Goal: Information Seeking & Learning: Learn about a topic

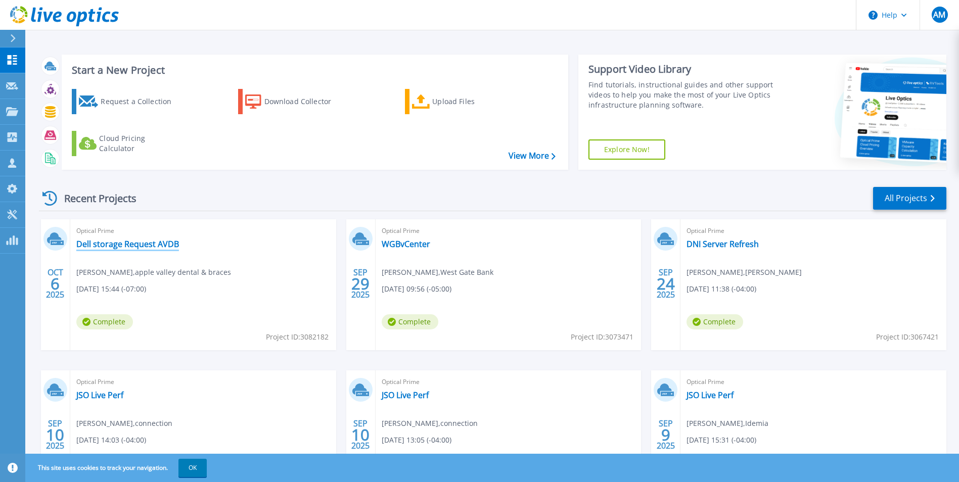
click at [95, 244] on link "Dell storage Request AVDB" at bounding box center [127, 244] width 103 height 10
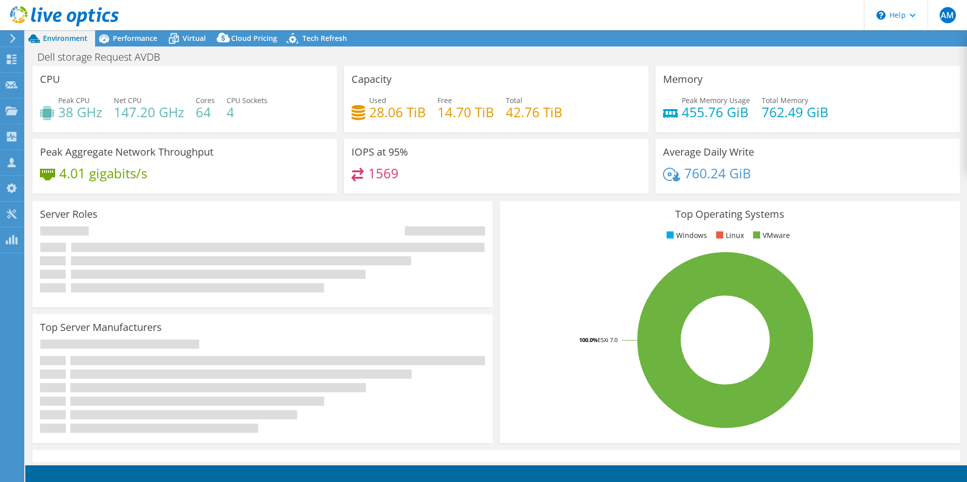
select select "USD"
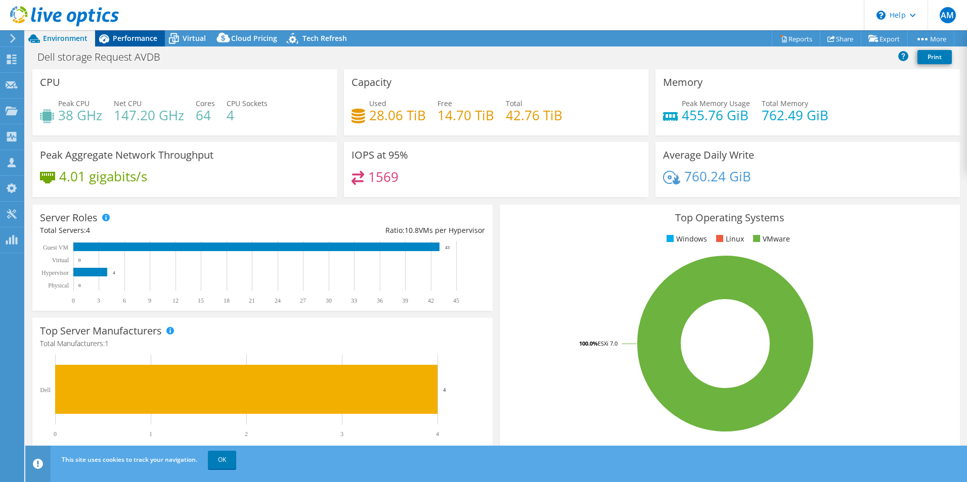
click at [128, 35] on span "Performance" at bounding box center [135, 38] width 44 height 10
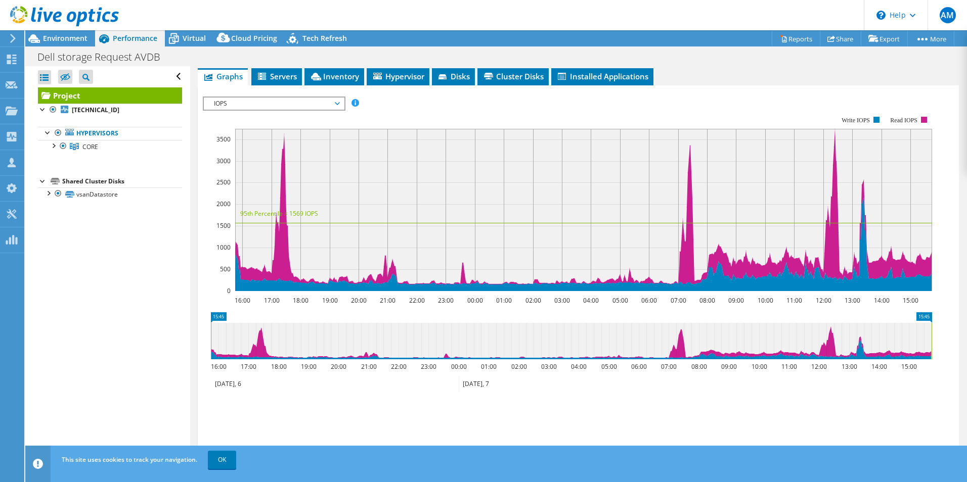
scroll to position [202, 0]
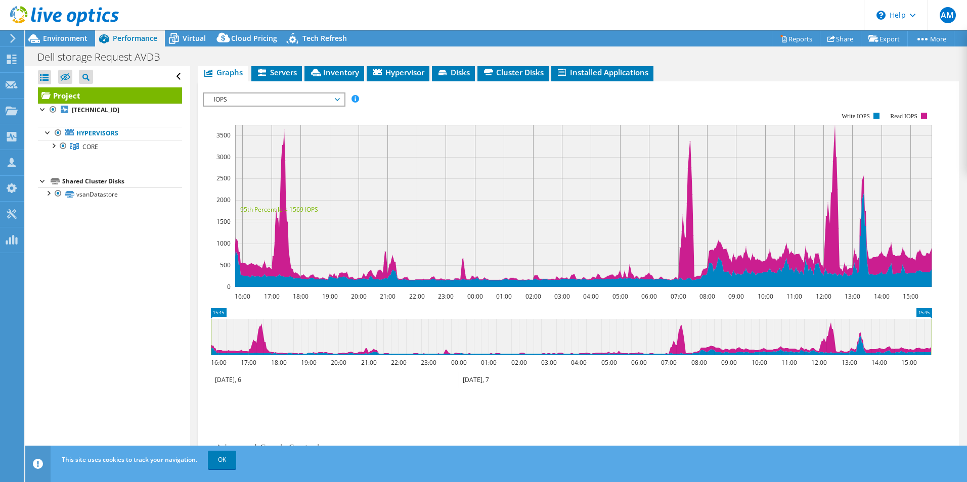
click at [341, 94] on span "IOPS" at bounding box center [274, 100] width 140 height 12
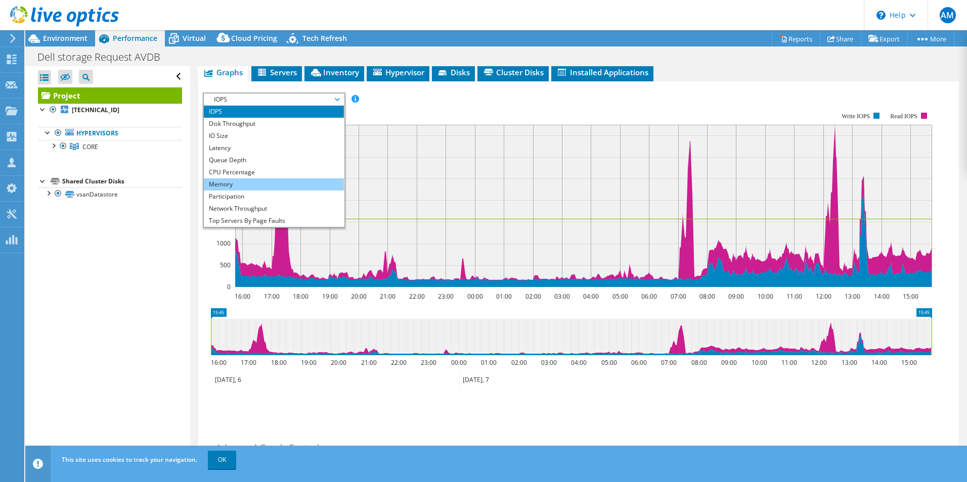
scroll to position [36, 0]
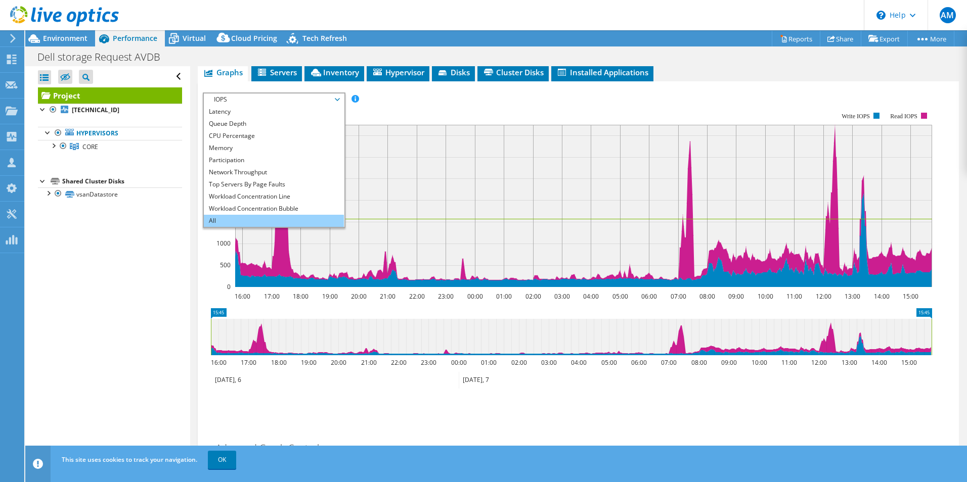
click at [235, 215] on li "All" at bounding box center [274, 221] width 140 height 12
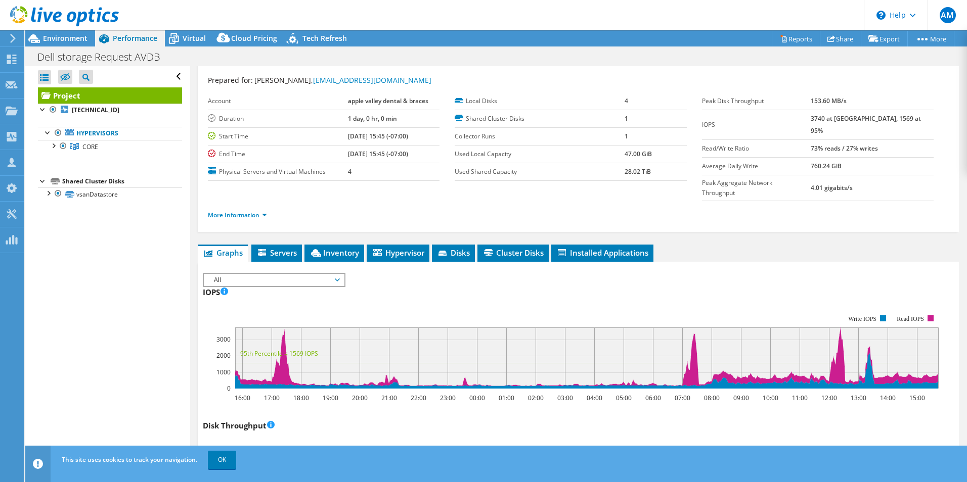
scroll to position [0, 0]
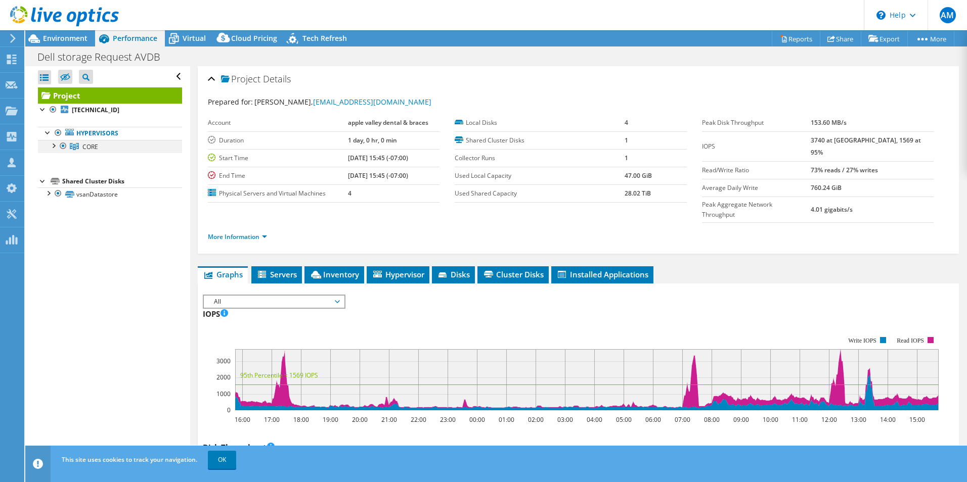
click at [54, 145] on div at bounding box center [53, 145] width 10 height 10
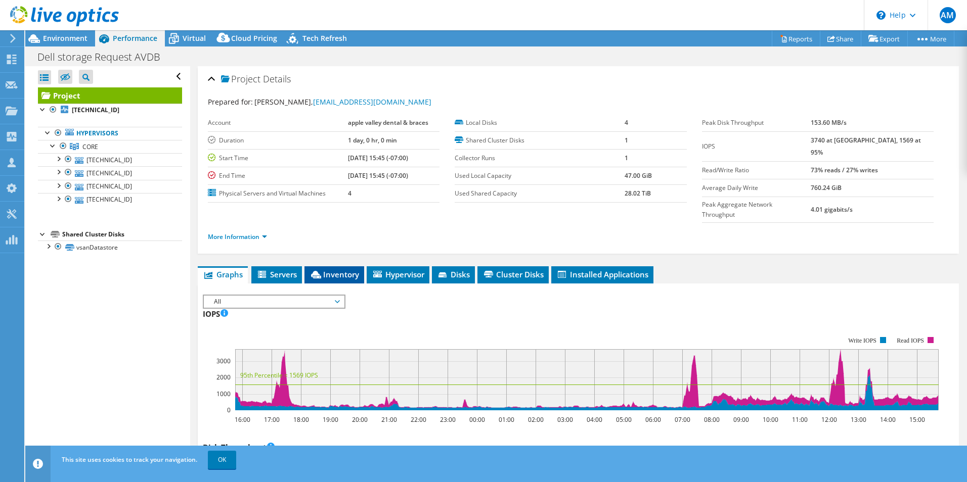
click at [322, 266] on li "Inventory" at bounding box center [334, 274] width 60 height 17
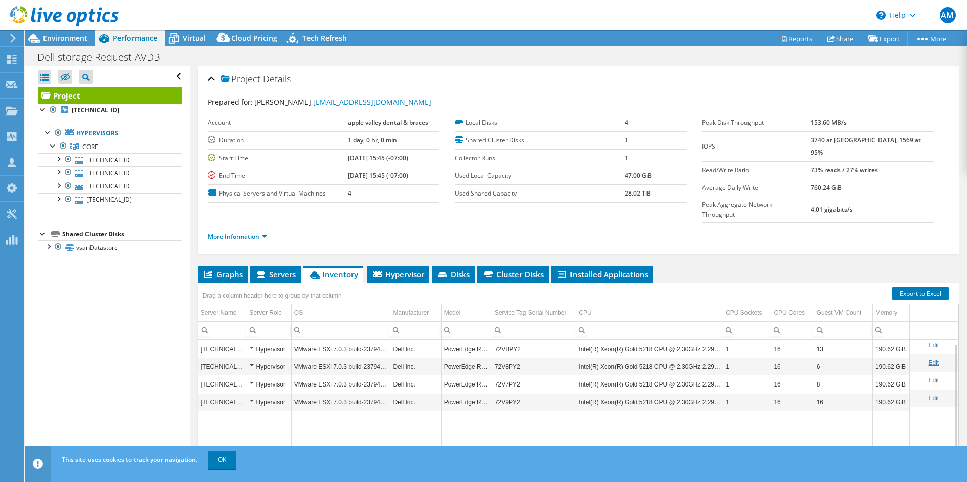
scroll to position [51, 0]
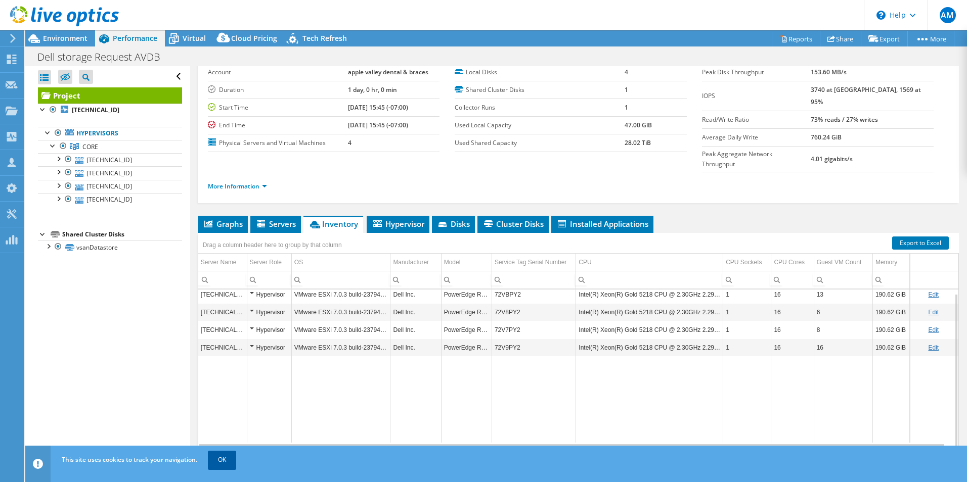
click at [217, 459] on link "OK" at bounding box center [222, 460] width 28 height 18
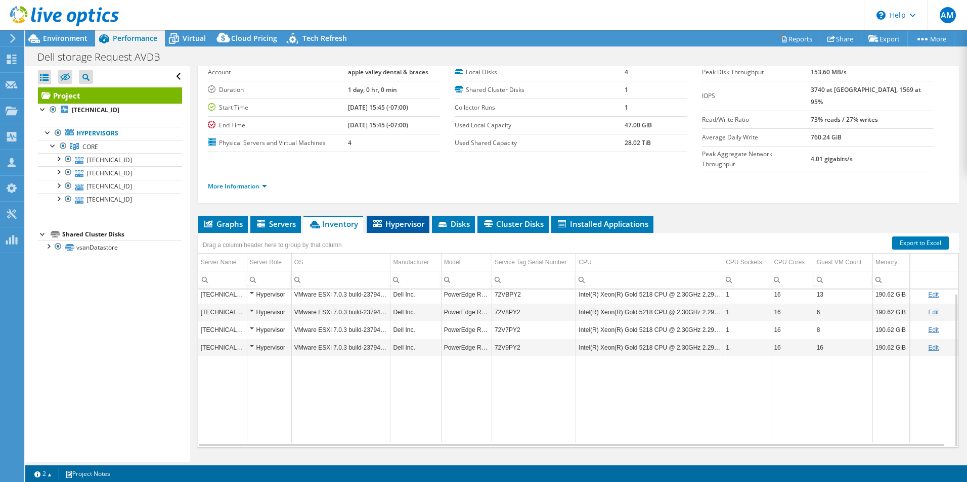
click at [404, 219] on span "Hypervisor" at bounding box center [398, 224] width 53 height 10
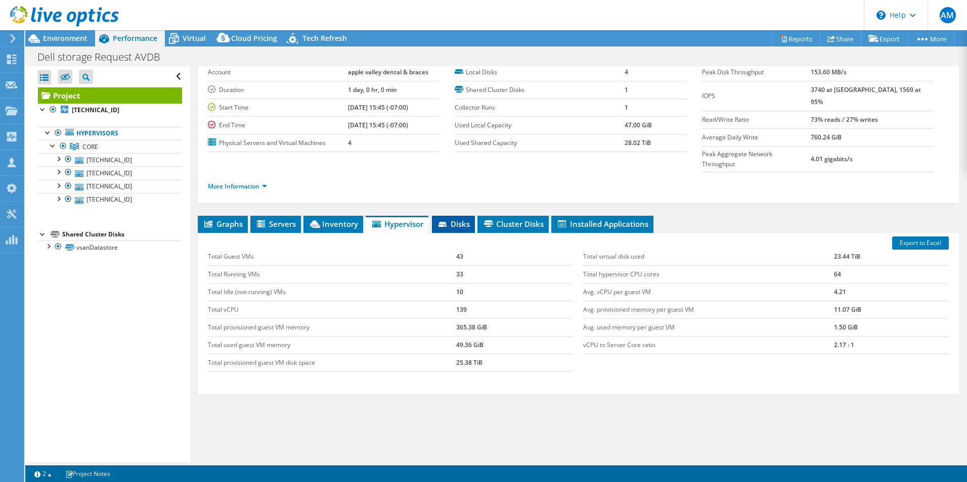
click at [458, 219] on span "Disks" at bounding box center [453, 224] width 33 height 10
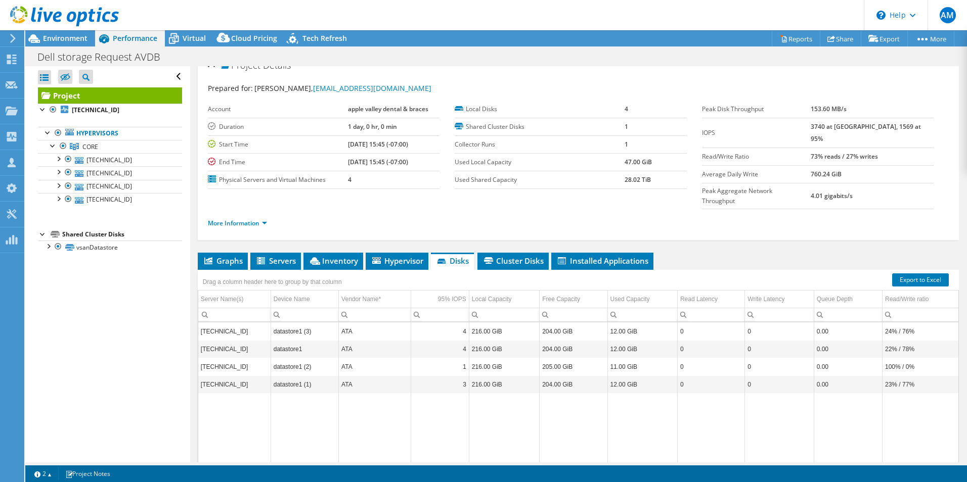
scroll to position [0, 0]
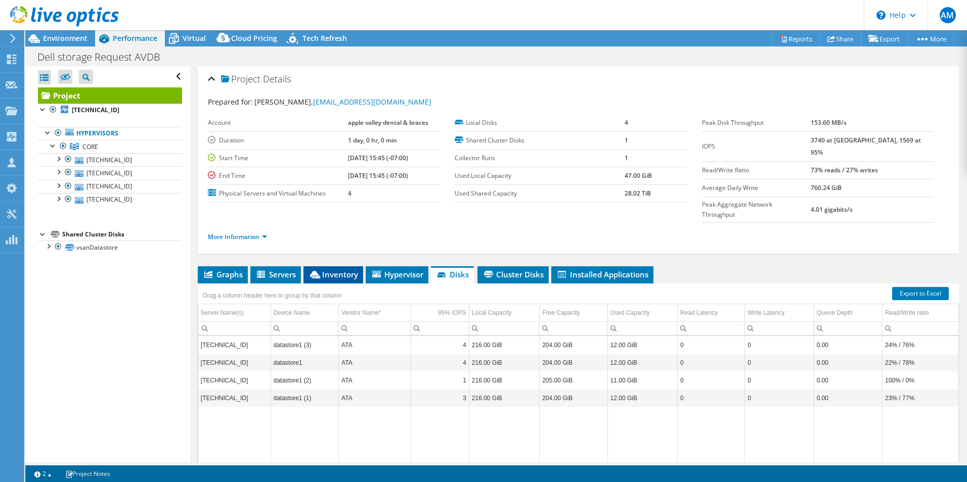
click at [328, 270] on span "Inventory" at bounding box center [333, 275] width 50 height 10
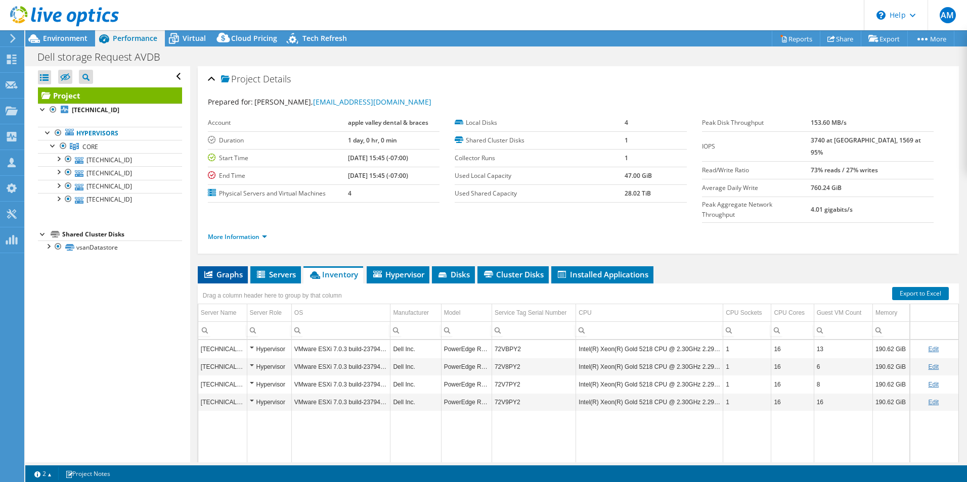
click at [225, 270] on span "Graphs" at bounding box center [223, 275] width 40 height 10
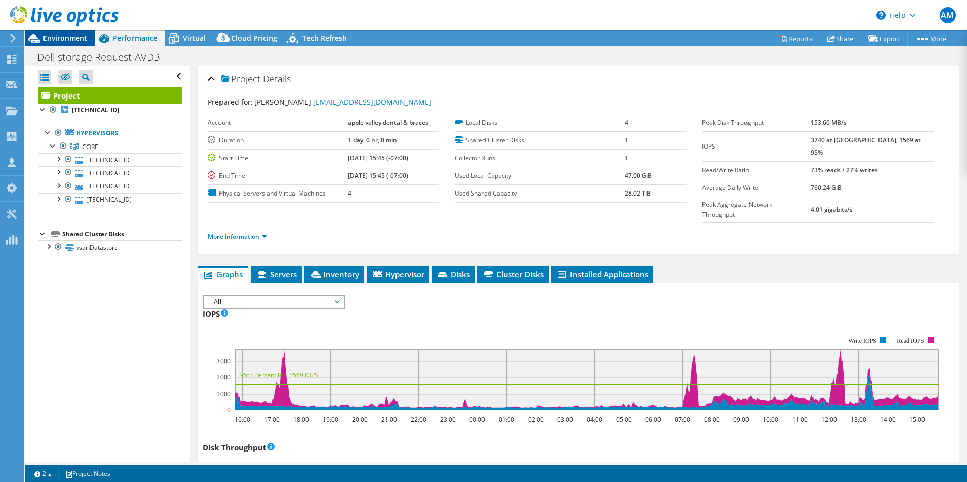
click at [68, 44] on div "Environment" at bounding box center [60, 38] width 70 height 16
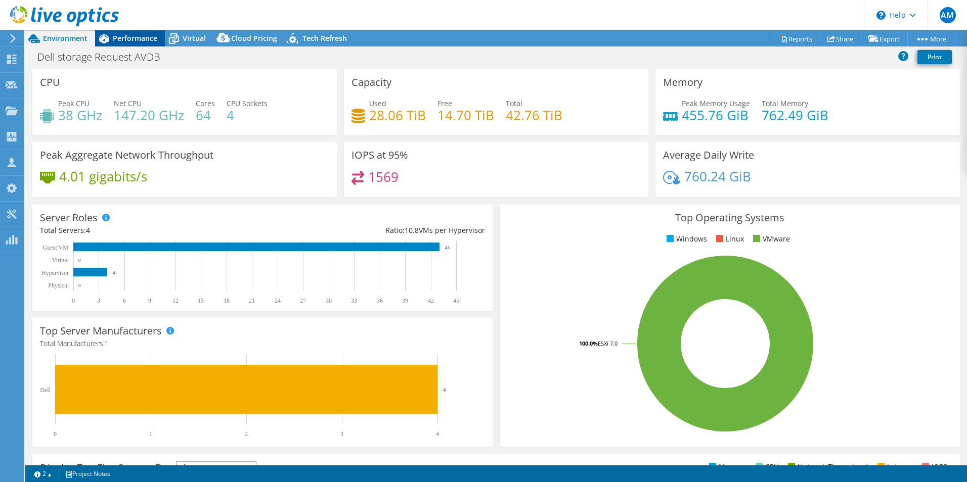
click at [129, 38] on span "Performance" at bounding box center [135, 38] width 44 height 10
